Goal: Navigation & Orientation: Find specific page/section

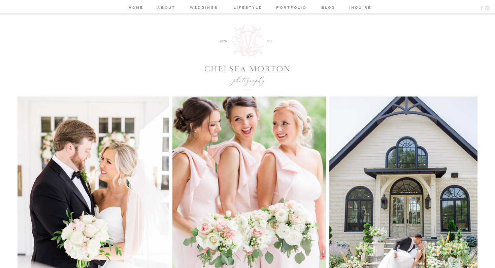
click at [209, 8] on nav "weddings" at bounding box center [204, 8] width 32 height 7
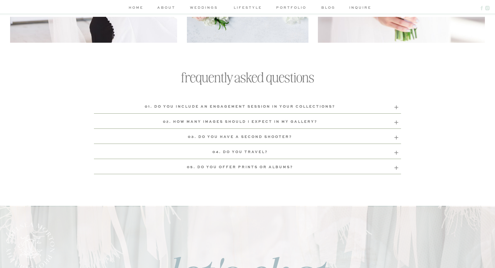
scroll to position [2253, 0]
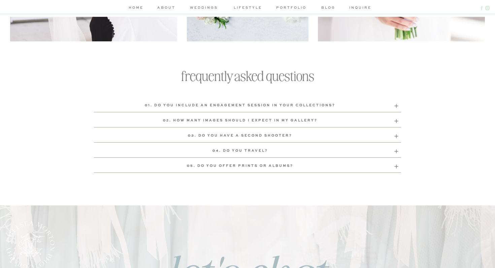
click at [396, 104] on icon at bounding box center [396, 106] width 6 height 6
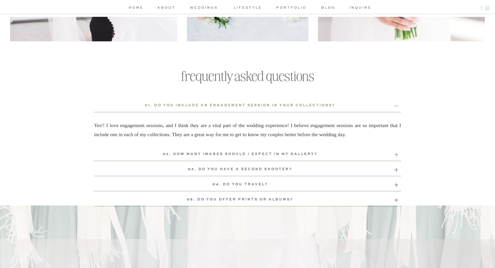
click at [396, 156] on icon at bounding box center [396, 155] width 6 height 6
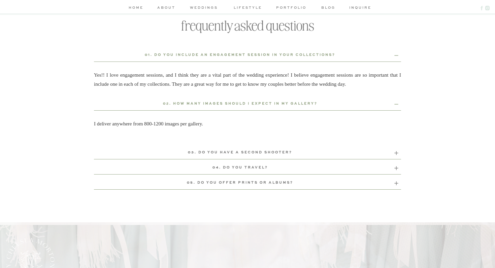
scroll to position [2309, 0]
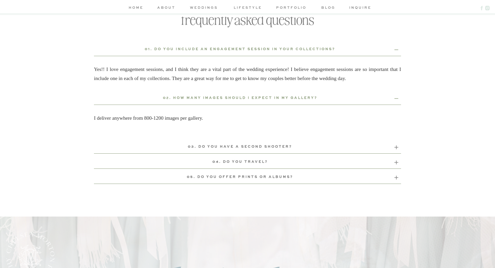
click at [394, 147] on icon at bounding box center [396, 147] width 6 height 6
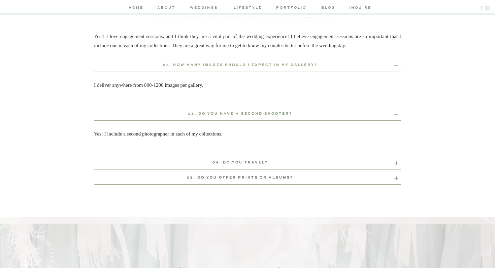
scroll to position [2343, 0]
click at [397, 164] on icon at bounding box center [396, 163] width 6 height 6
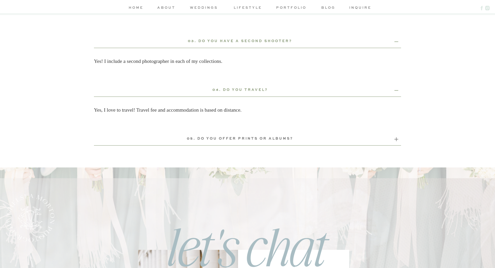
scroll to position [2426, 0]
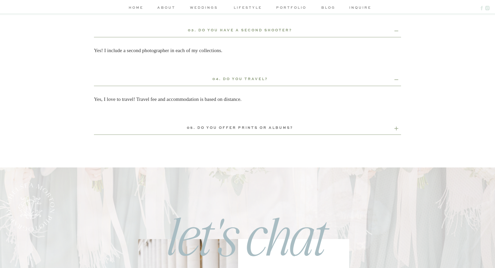
click at [395, 129] on icon at bounding box center [396, 129] width 4 height 4
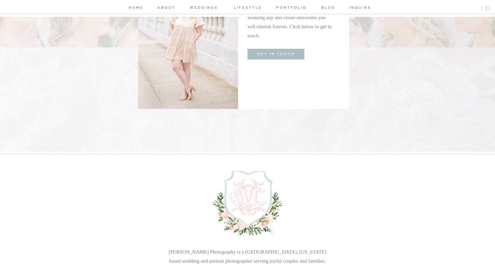
scroll to position [2664, 0]
